Goal: Find specific page/section: Find specific page/section

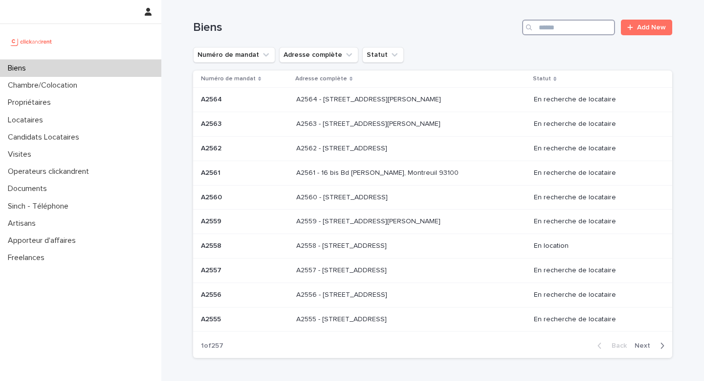
click at [565, 31] on input "Search" at bounding box center [568, 28] width 93 height 16
paste input "****"
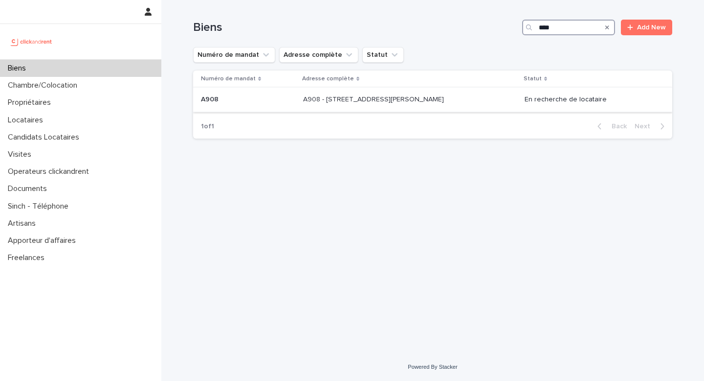
type input "****"
click at [446, 101] on p "A908 - [STREET_ADDRESS][PERSON_NAME]" at bounding box center [374, 98] width 143 height 10
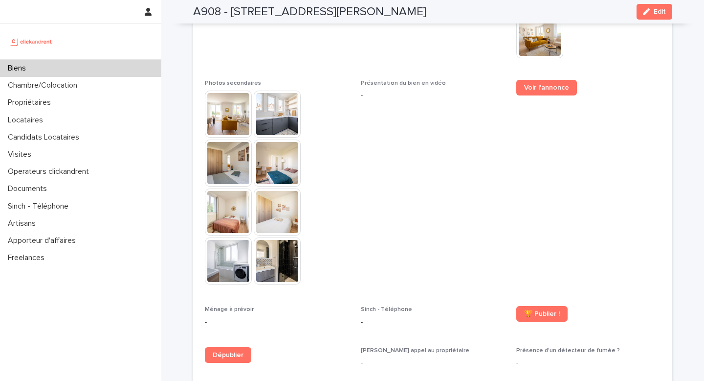
scroll to position [2847, 0]
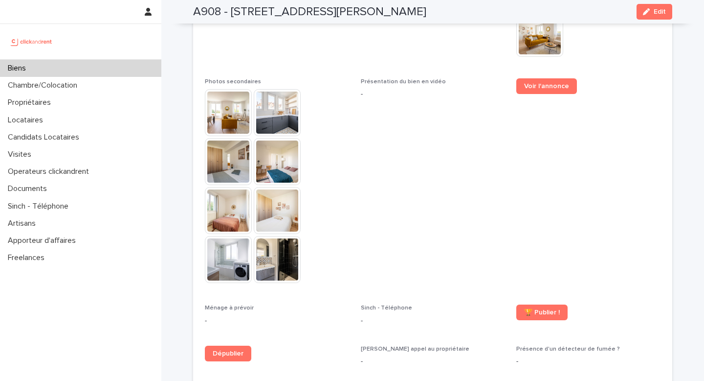
click at [234, 92] on img at bounding box center [228, 112] width 47 height 47
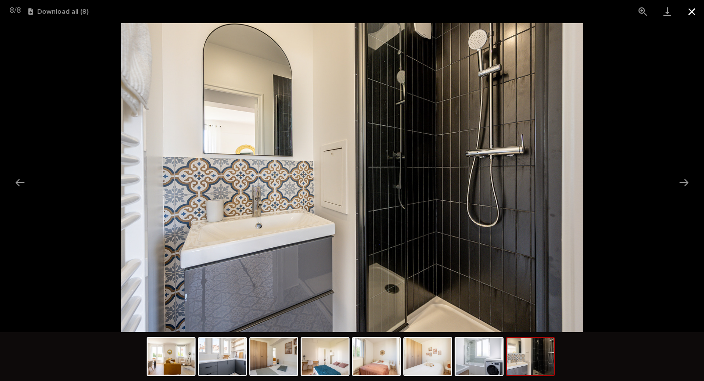
click at [687, 1] on button "Close gallery" at bounding box center [692, 11] width 24 height 23
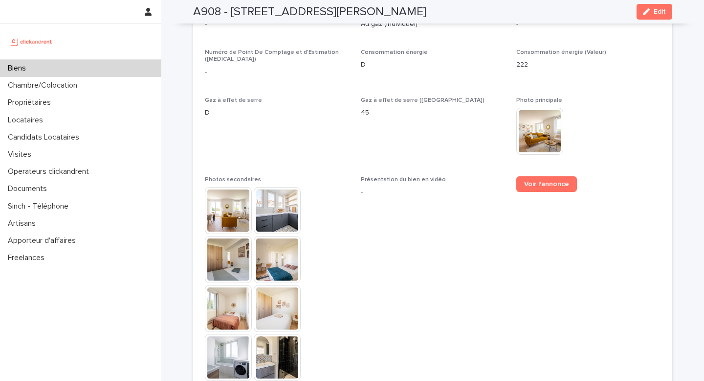
scroll to position [2750, 0]
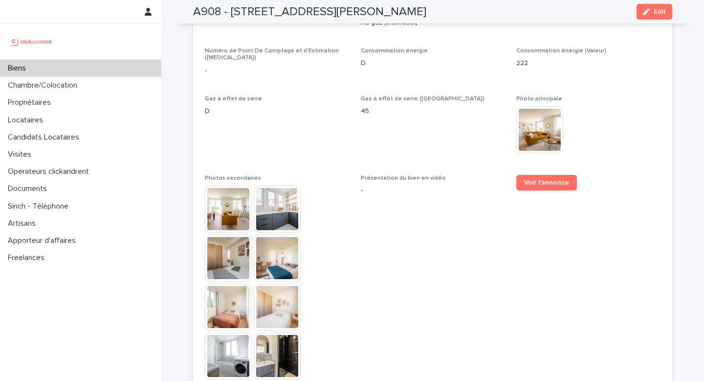
click at [275, 186] on img at bounding box center [277, 208] width 47 height 47
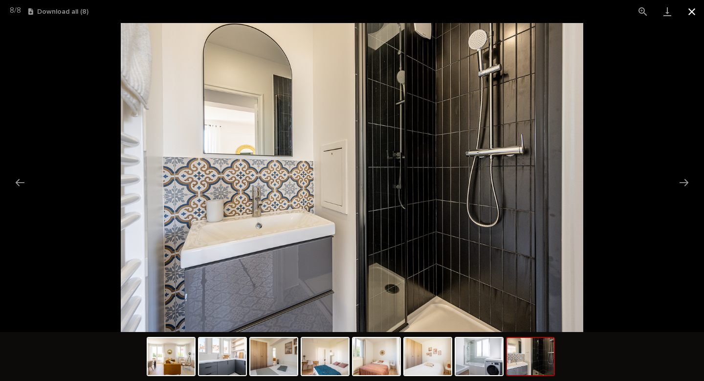
click at [699, 10] on button "Close gallery" at bounding box center [692, 11] width 24 height 23
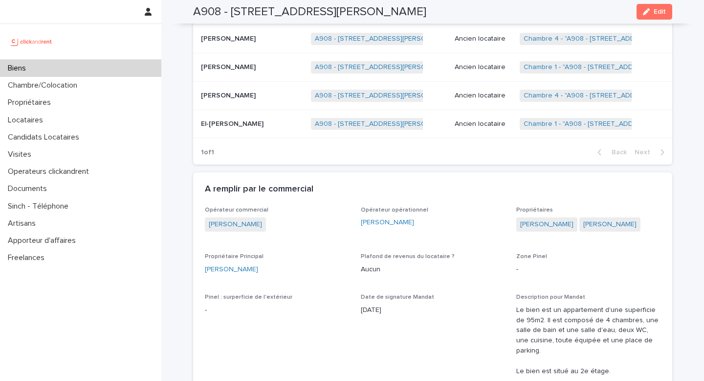
scroll to position [591, 0]
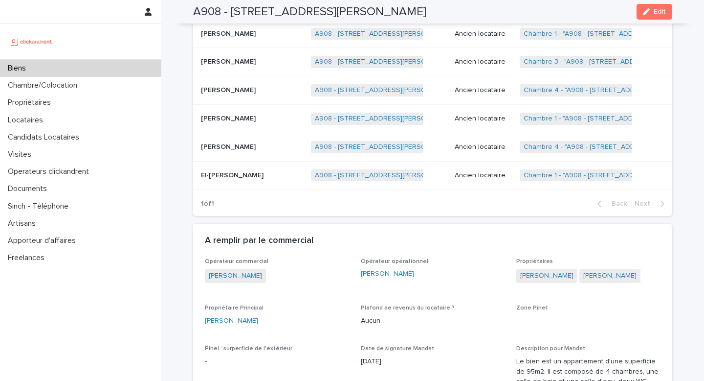
copy link "[PERSON_NAME]"
drag, startPoint x: 425, startPoint y: 272, endPoint x: 358, endPoint y: 269, distance: 66.6
click at [32, 66] on p "Biens" at bounding box center [19, 68] width 30 height 9
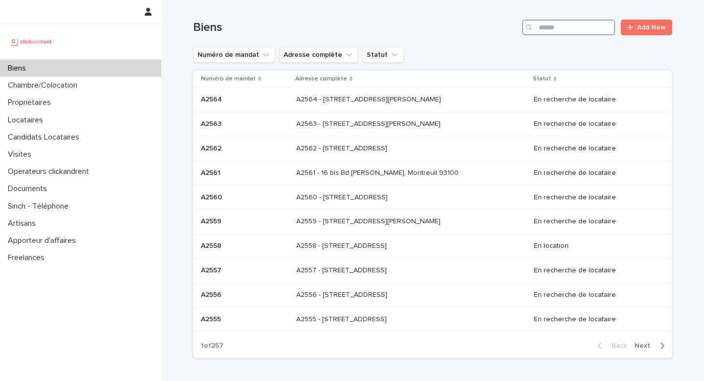
click at [570, 30] on input "Search" at bounding box center [568, 28] width 93 height 16
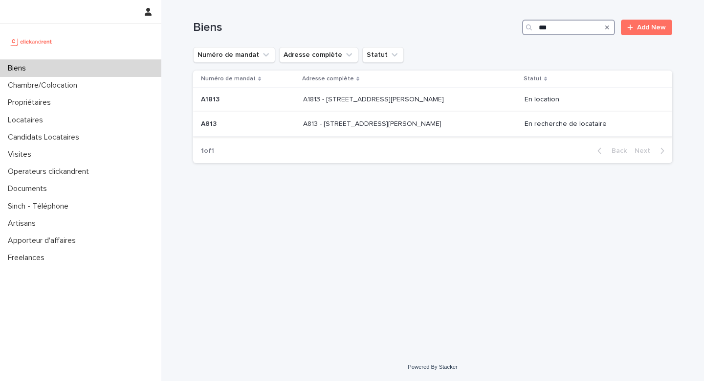
type input "***"
click at [373, 124] on p "A813 - [STREET_ADDRESS][PERSON_NAME]" at bounding box center [373, 123] width 140 height 10
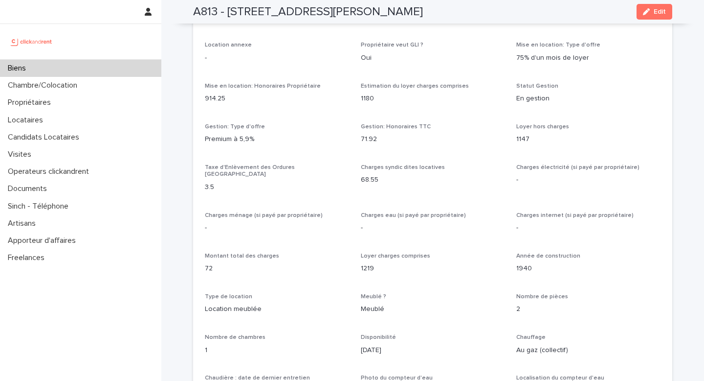
scroll to position [896, 0]
